Goal: Communication & Community: Participate in discussion

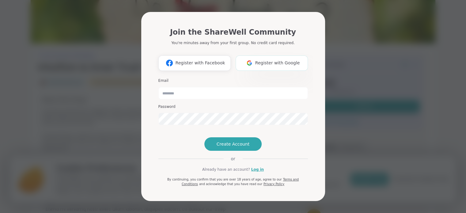
click at [247, 57] on img at bounding box center [250, 62] width 12 height 11
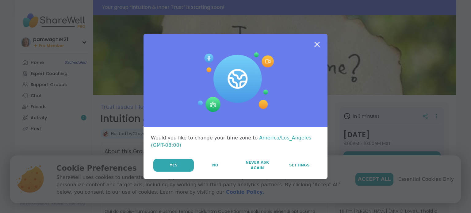
click at [314, 45] on icon at bounding box center [316, 44] width 11 height 11
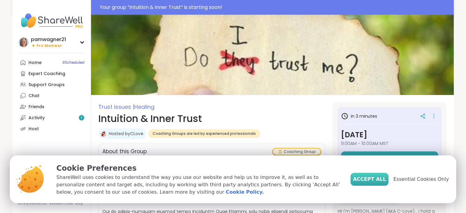
click at [386, 179] on span "Accept All" at bounding box center [369, 179] width 33 height 7
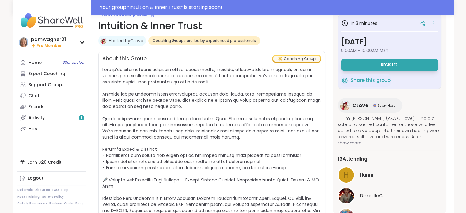
scroll to position [92, 0]
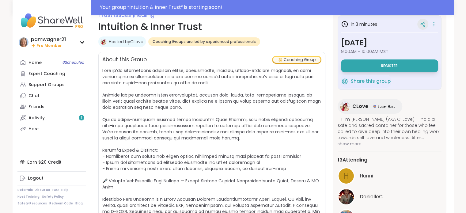
click at [420, 24] on icon at bounding box center [423, 24] width 6 height 6
click at [431, 24] on icon at bounding box center [434, 24] width 6 height 9
click at [434, 24] on icon at bounding box center [434, 24] width 1 height 1
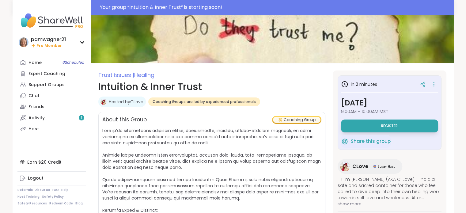
scroll to position [31, 0]
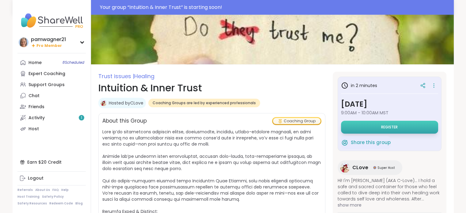
click at [386, 126] on span "Register" at bounding box center [389, 127] width 17 height 5
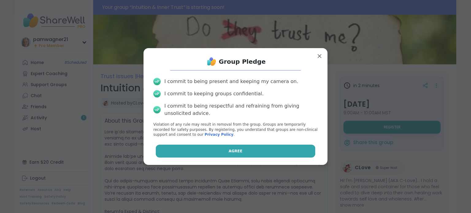
click at [234, 151] on span "Agree" at bounding box center [236, 151] width 14 height 6
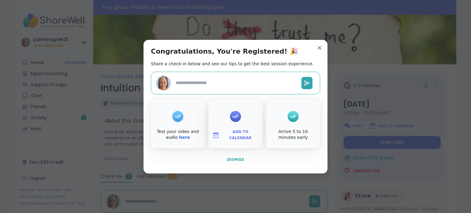
click at [234, 158] on span "Dismiss" at bounding box center [235, 160] width 17 height 4
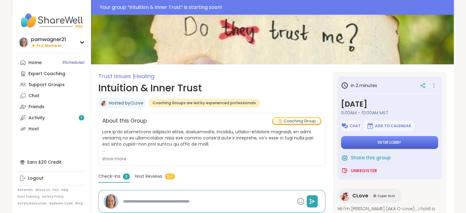
click at [386, 141] on span "Enter lobby" at bounding box center [389, 142] width 23 height 5
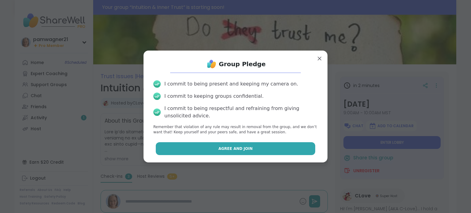
click at [246, 146] on button "Agree and Join" at bounding box center [236, 148] width 160 height 13
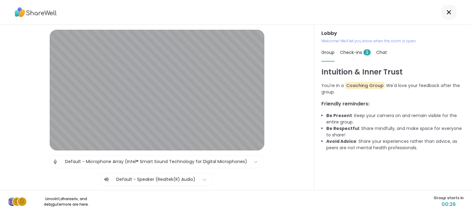
click at [343, 50] on span "Check-ins 3" at bounding box center [355, 52] width 31 height 6
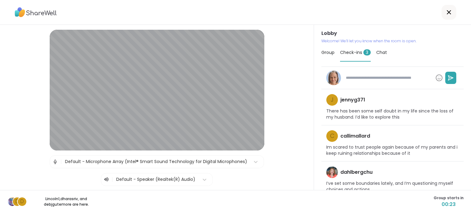
type textarea "*"
click at [328, 49] on div "Group" at bounding box center [327, 52] width 13 height 17
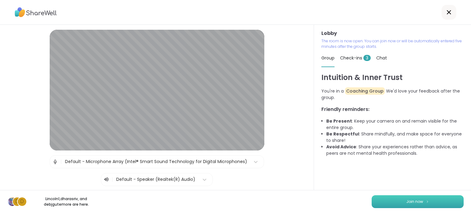
click at [413, 202] on span "Join now" at bounding box center [414, 202] width 17 height 6
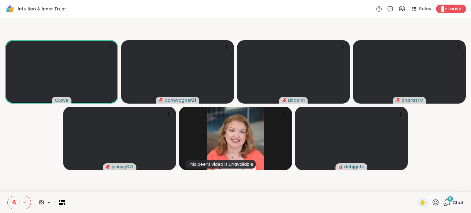
click at [443, 202] on icon at bounding box center [447, 203] width 8 height 8
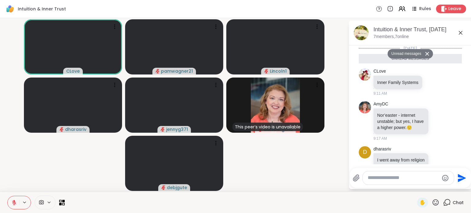
scroll to position [154, 0]
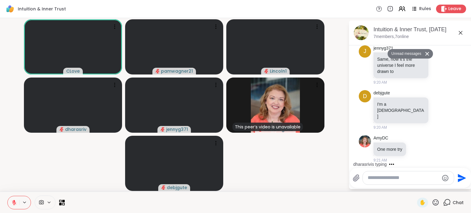
click at [391, 179] on textarea "Type your message" at bounding box center [403, 178] width 71 height 6
click at [390, 181] on textarea "Type your message" at bounding box center [403, 178] width 71 height 6
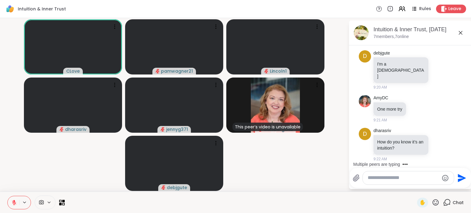
scroll to position [178, 0]
type textarea "*"
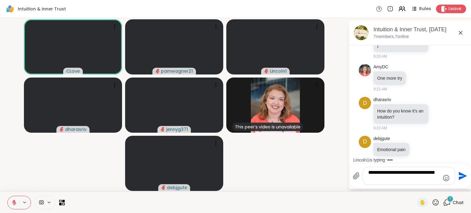
scroll to position [248, 0]
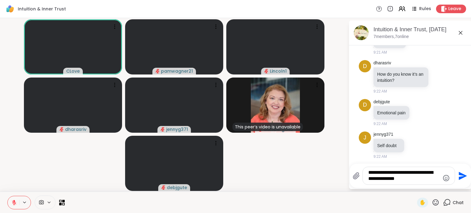
type textarea "**********"
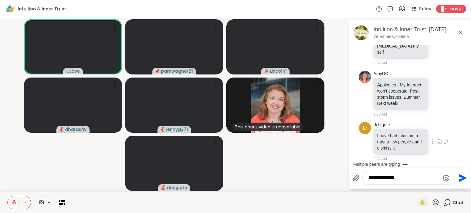
scroll to position [492, 0]
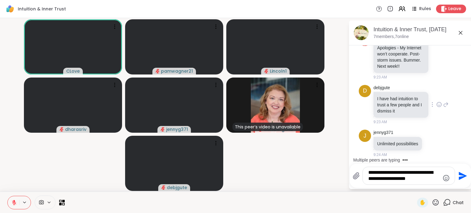
type textarea "**********"
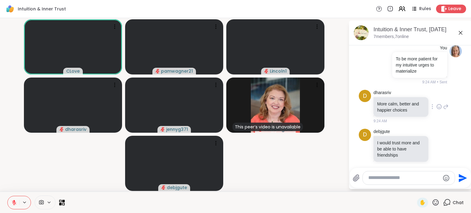
scroll to position [665, 0]
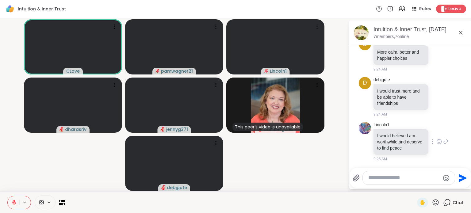
click at [443, 134] on div "Lincoln1 I would believe I am worthwhile and deserve to find peace 9:25 AM" at bounding box center [410, 142] width 103 height 45
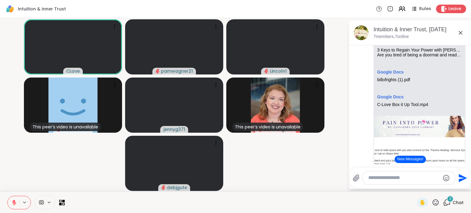
scroll to position [958, 0]
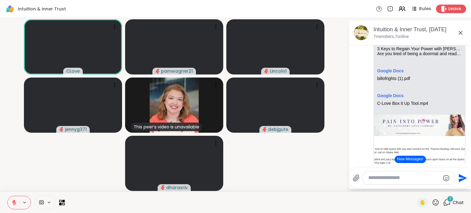
click at [447, 200] on div "2" at bounding box center [450, 199] width 7 height 7
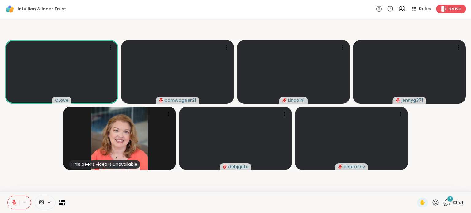
click at [447, 201] on div "2" at bounding box center [450, 199] width 7 height 7
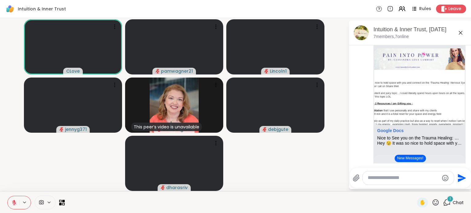
scroll to position [1, 0]
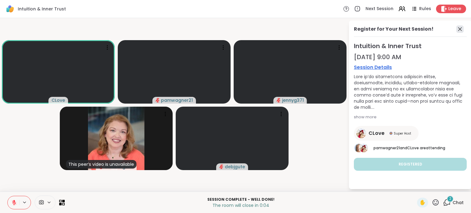
click at [460, 25] on icon at bounding box center [459, 28] width 7 height 7
